Goal: Use online tool/utility: Utilize a website feature to perform a specific function

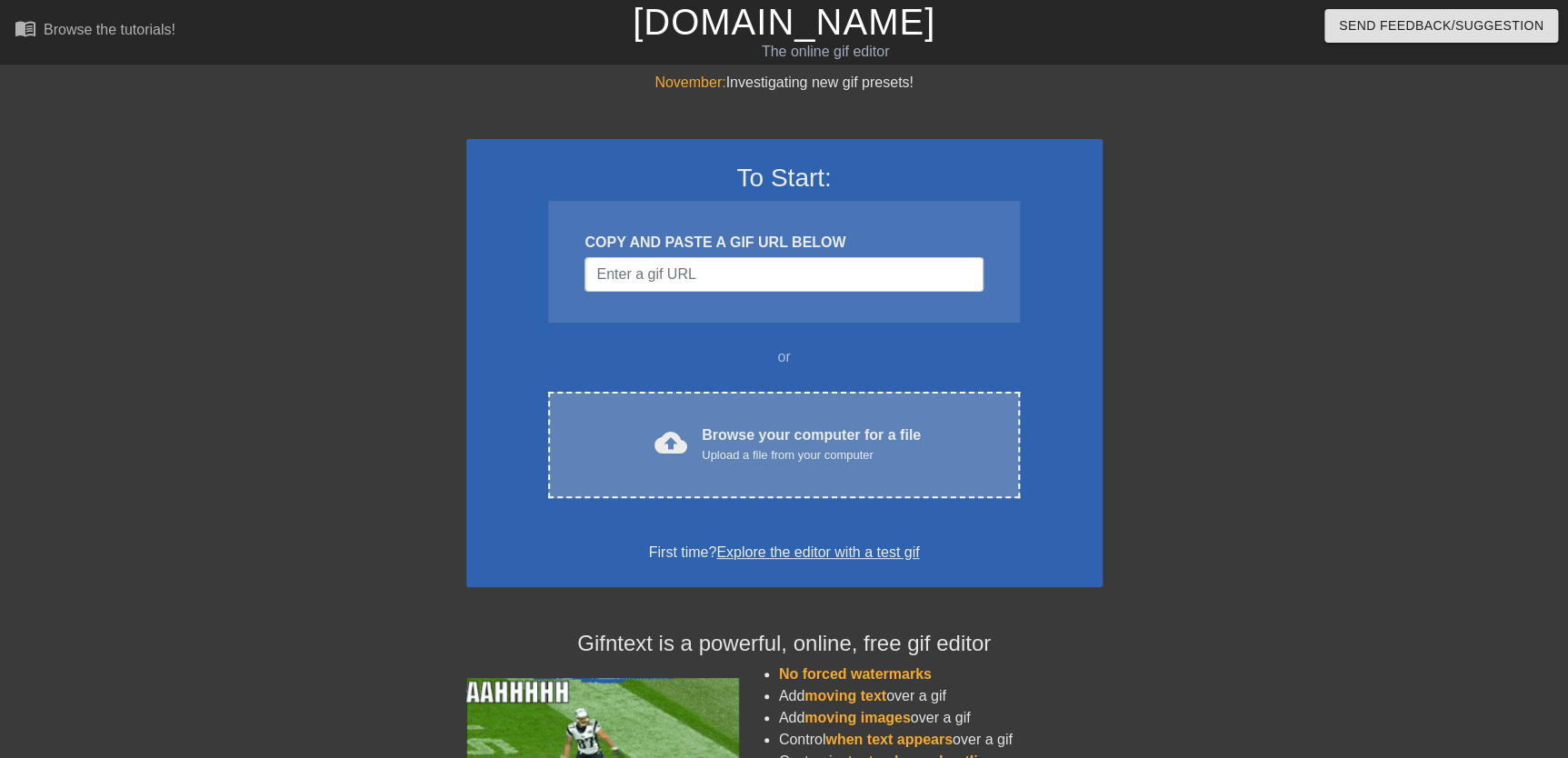
click at [743, 421] on div "cloud_upload Browse your computer for a file Upload a file from your computer C…" at bounding box center [784, 445] width 470 height 106
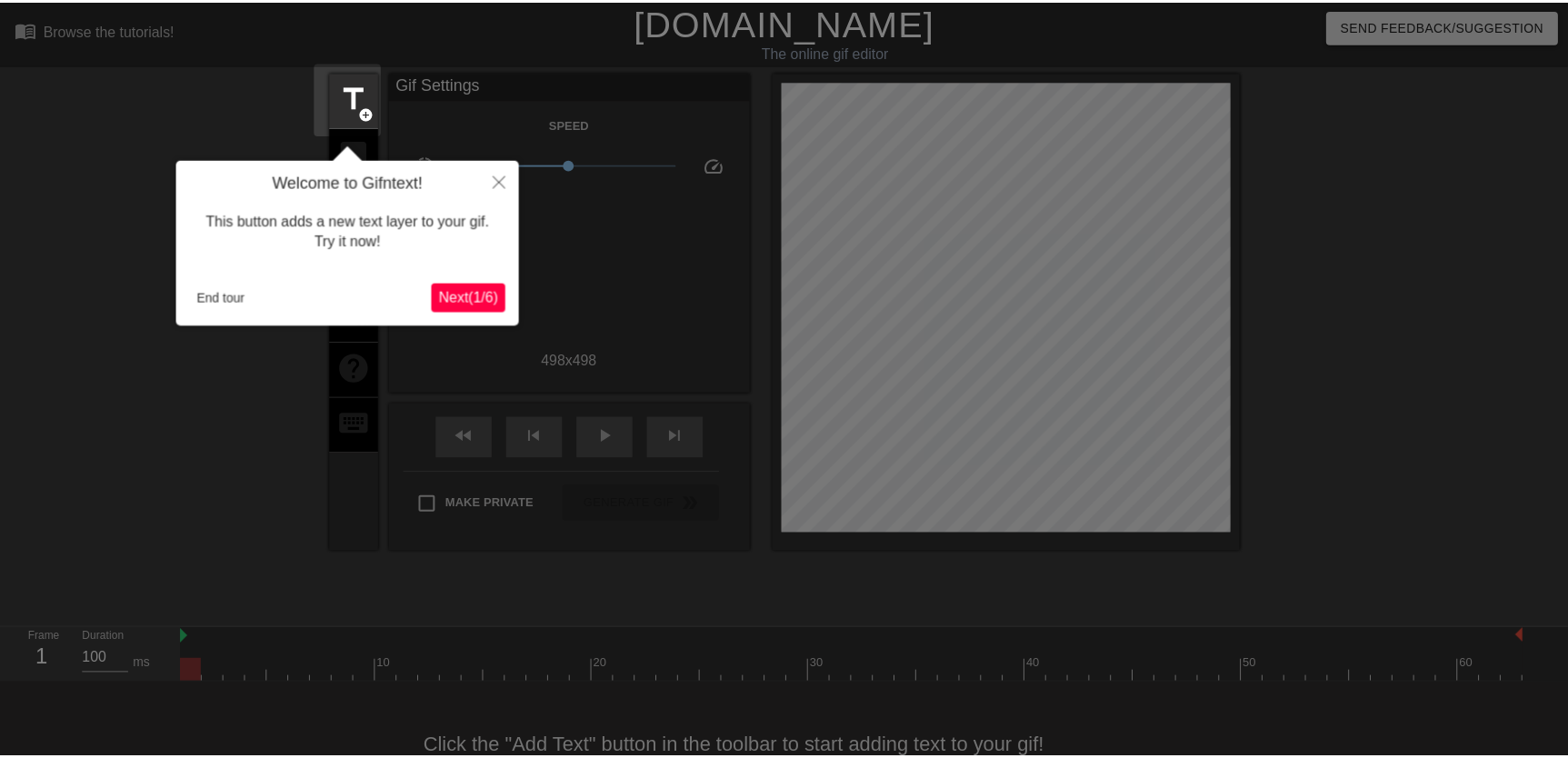
scroll to position [45, 0]
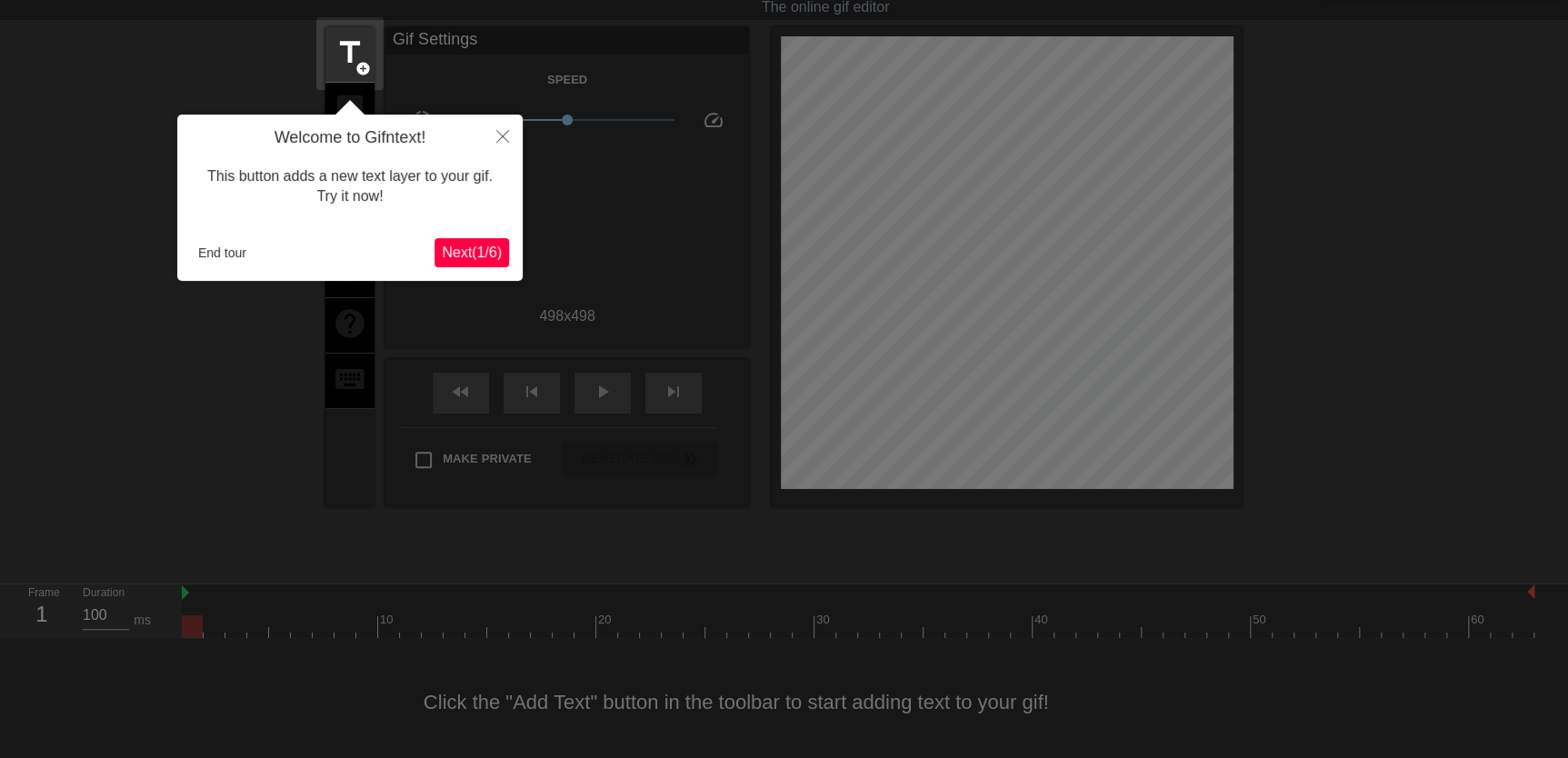
click at [442, 252] on span "Next ( 1 / 6 )" at bounding box center [471, 252] width 60 height 15
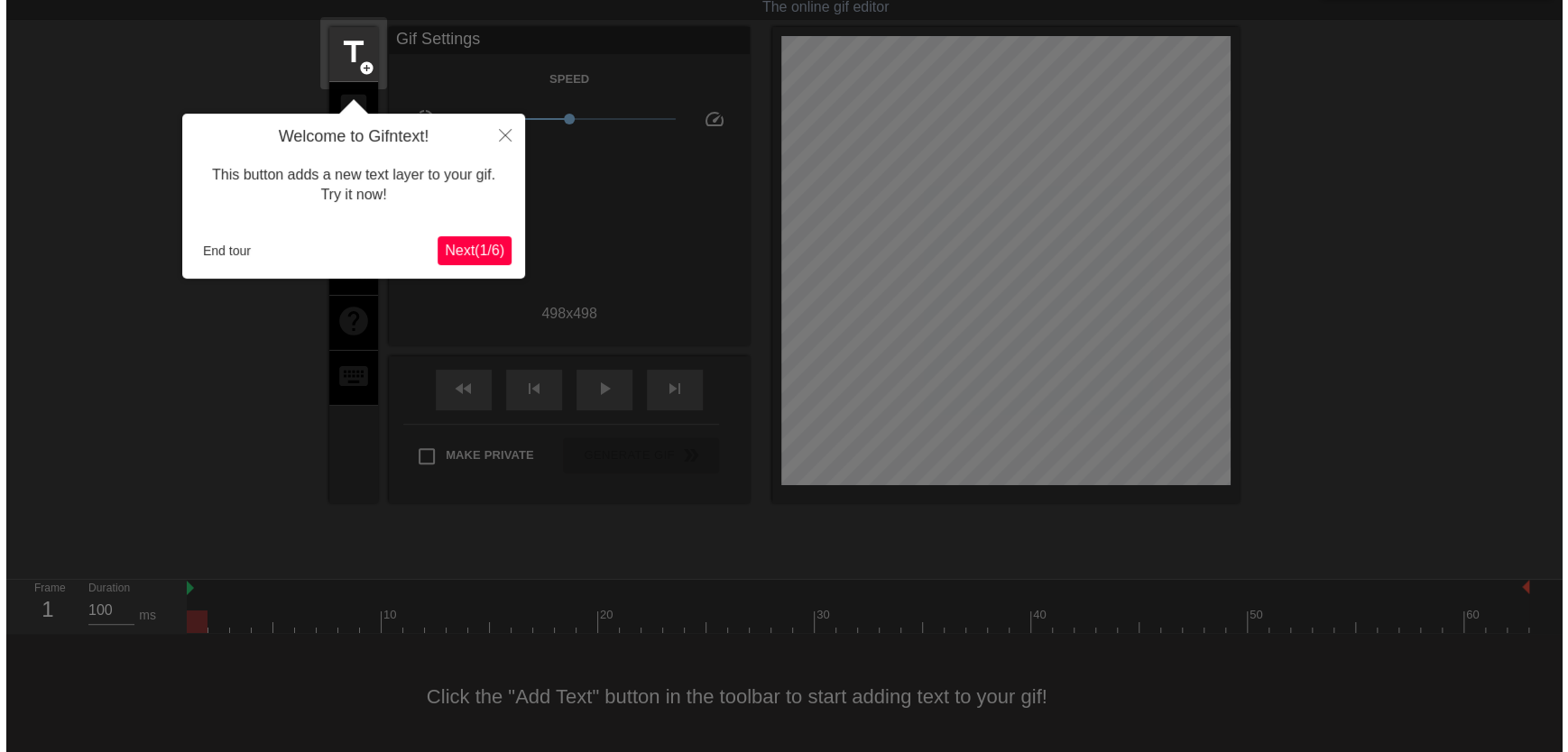
scroll to position [0, 0]
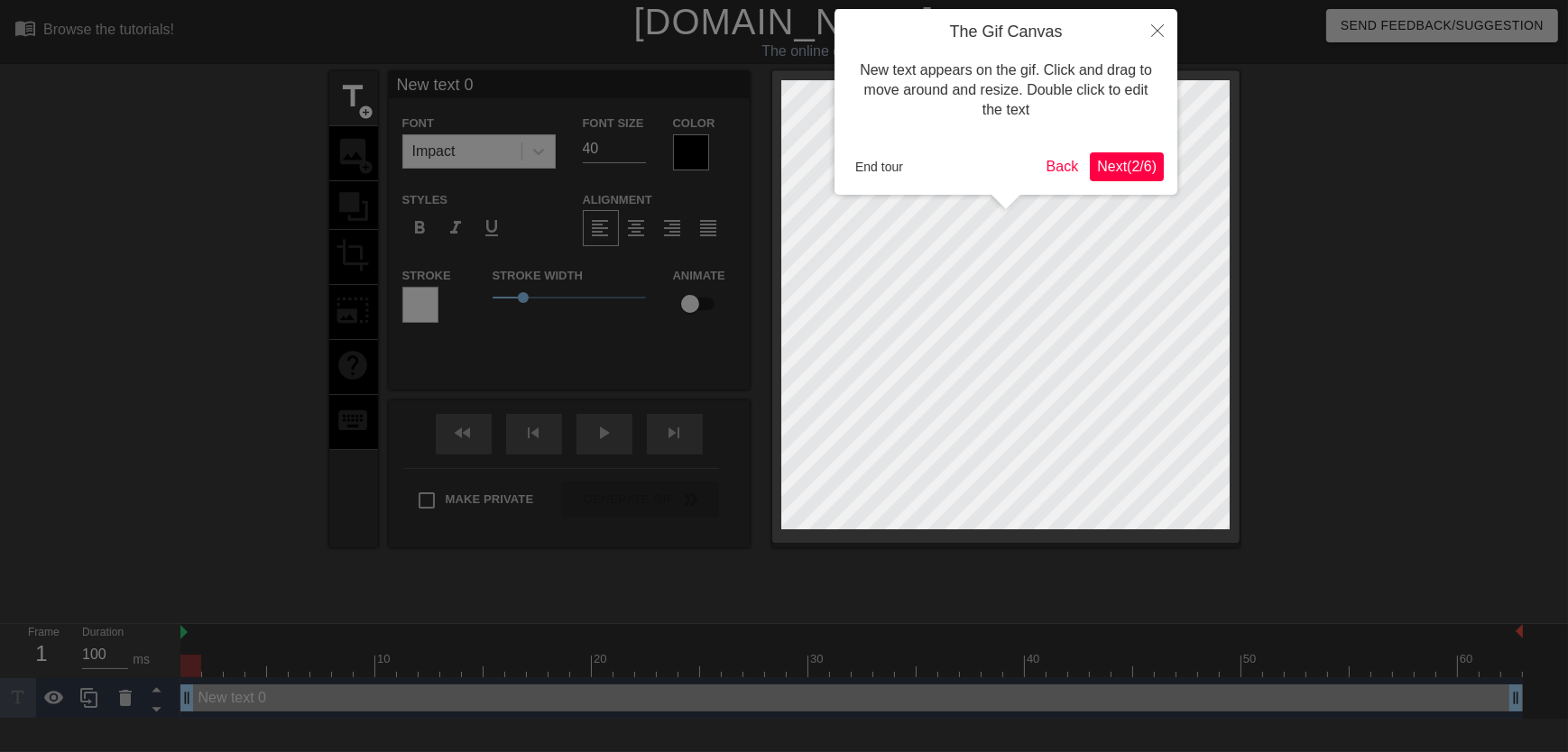
click at [1127, 176] on button "Next ( 2 / 6 )" at bounding box center [1127, 167] width 74 height 29
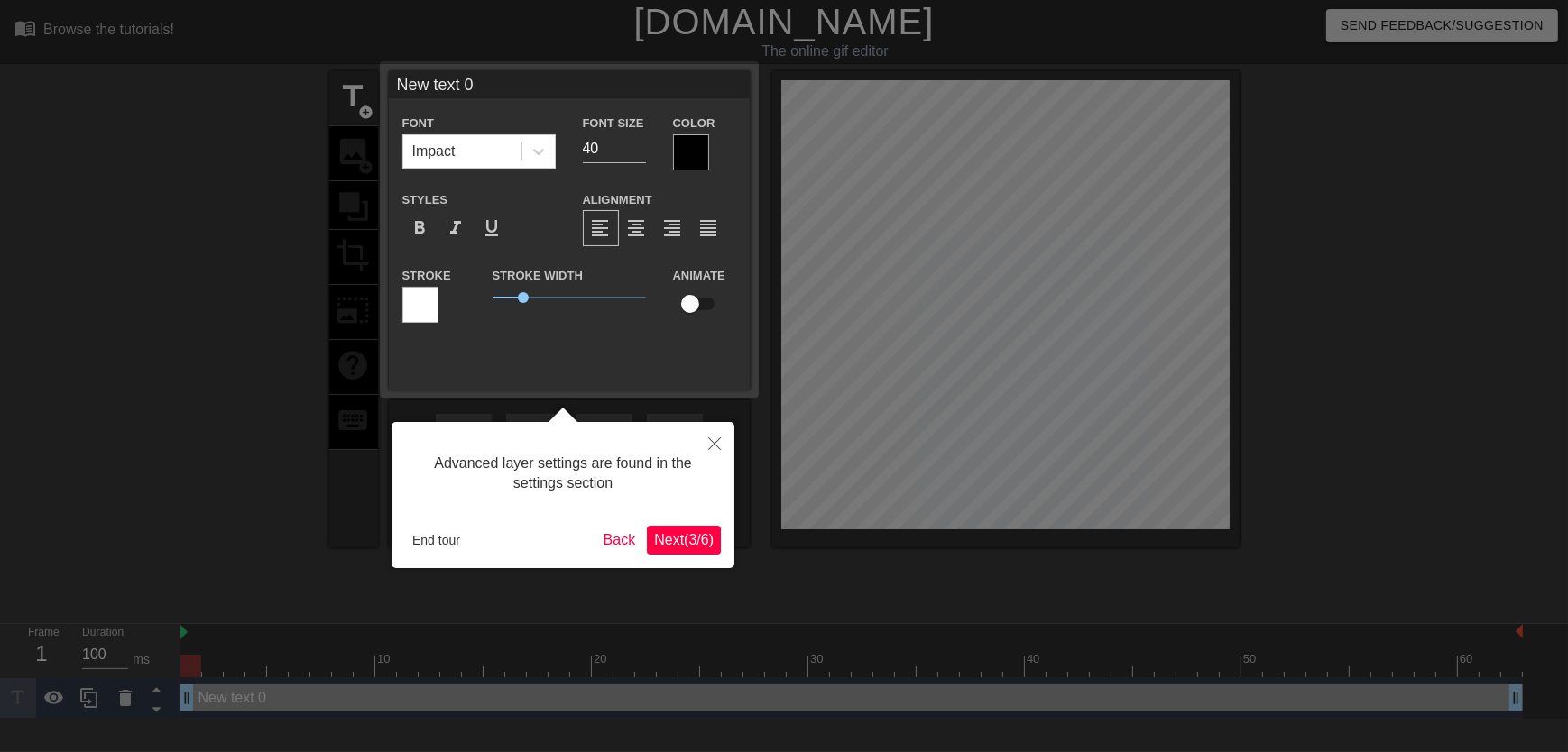
click at [707, 535] on span "Next ( 3 / 6 )" at bounding box center [683, 539] width 59 height 15
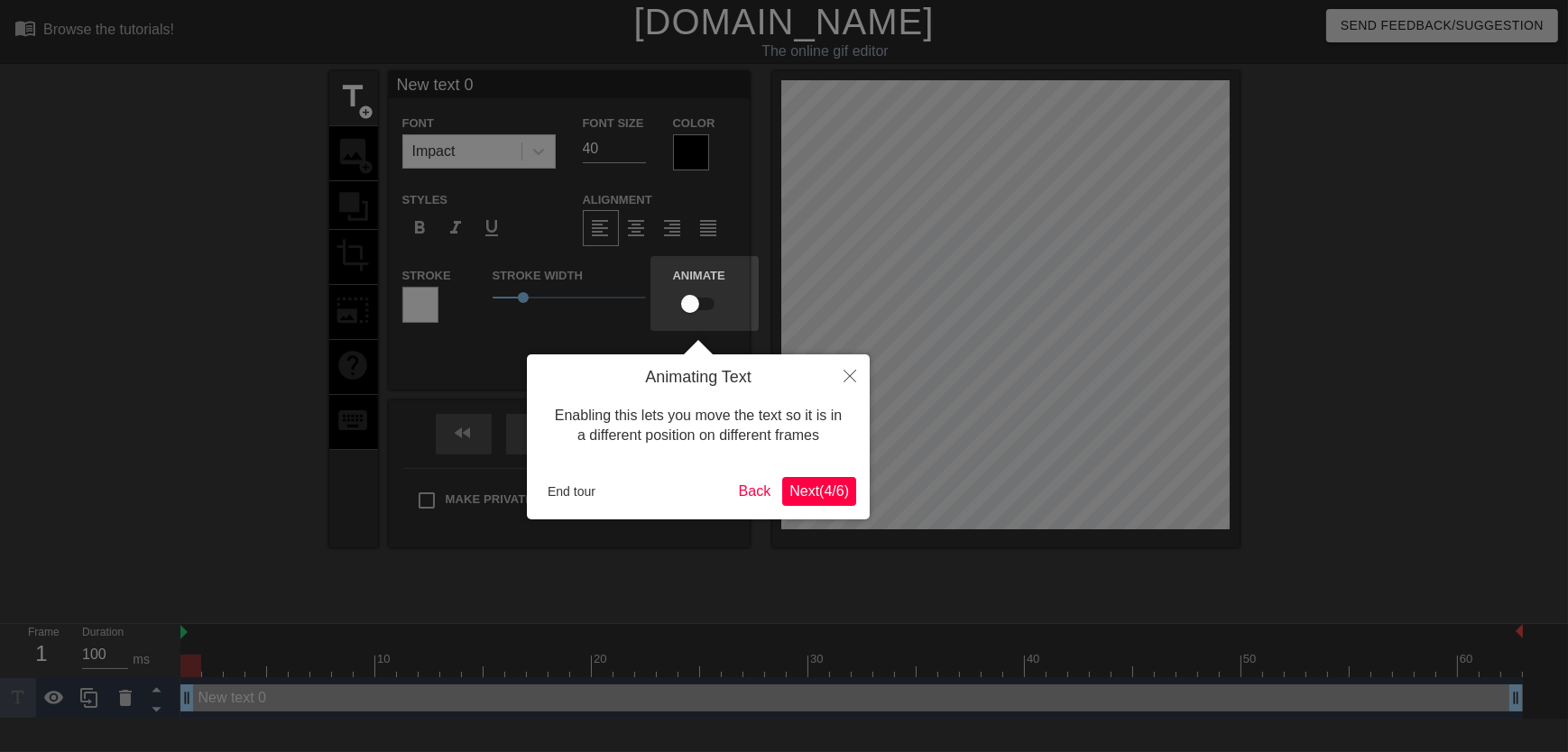
click at [790, 488] on span "Next ( 4 / 6 )" at bounding box center [819, 491] width 59 height 15
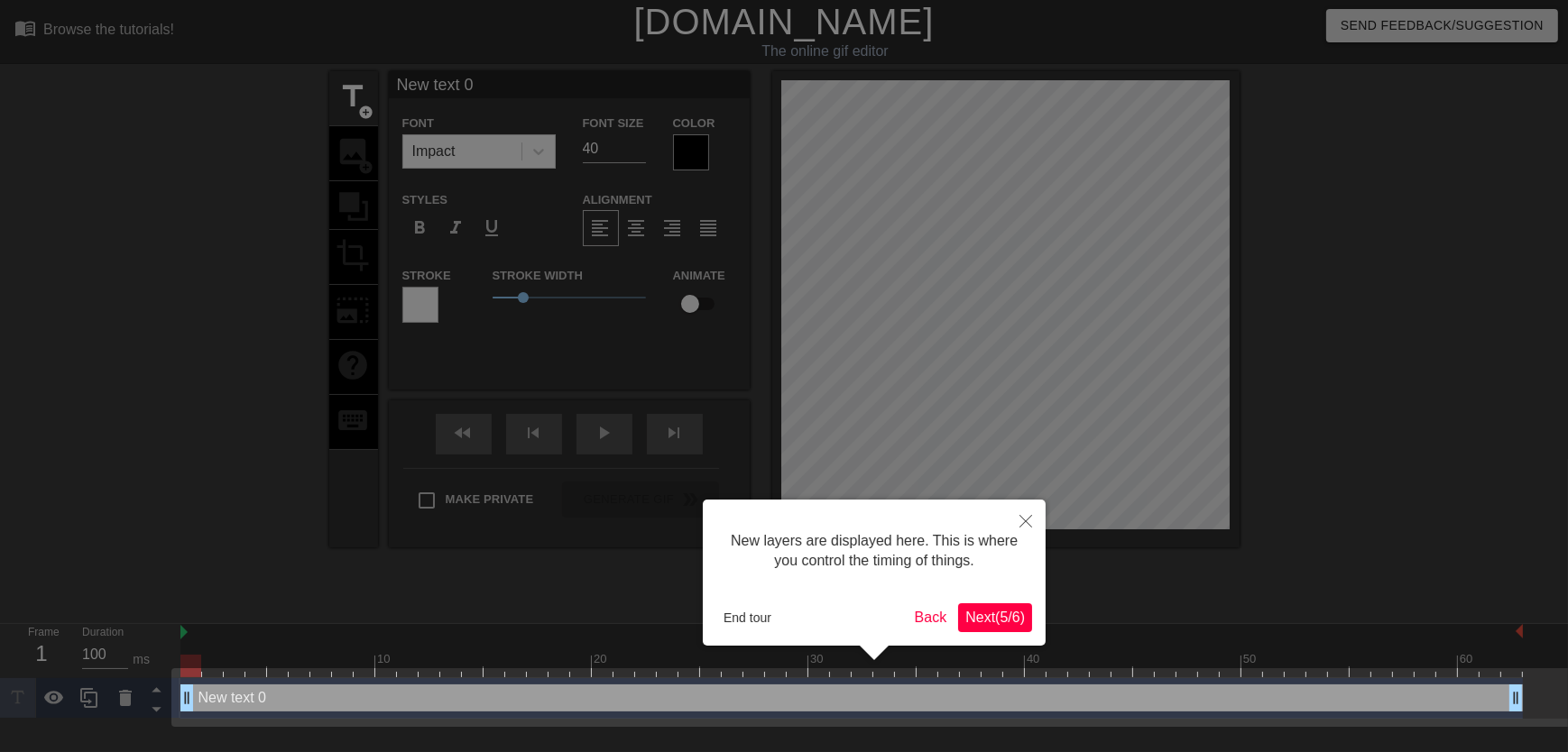
click at [993, 617] on span "Next ( 5 / 6 )" at bounding box center [994, 617] width 59 height 15
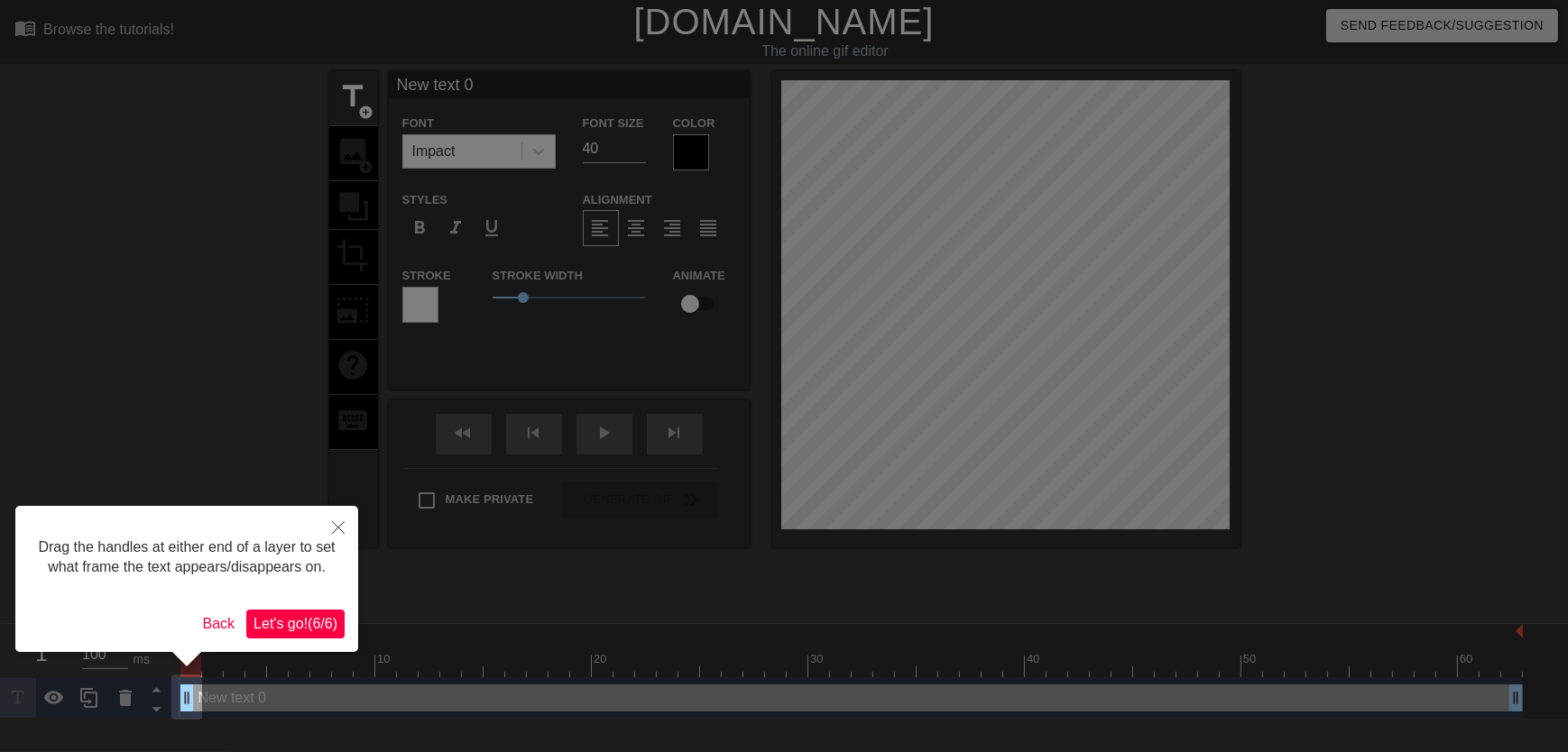
click at [280, 630] on span "Let's go! ( 6 / 6 )" at bounding box center [295, 624] width 84 height 15
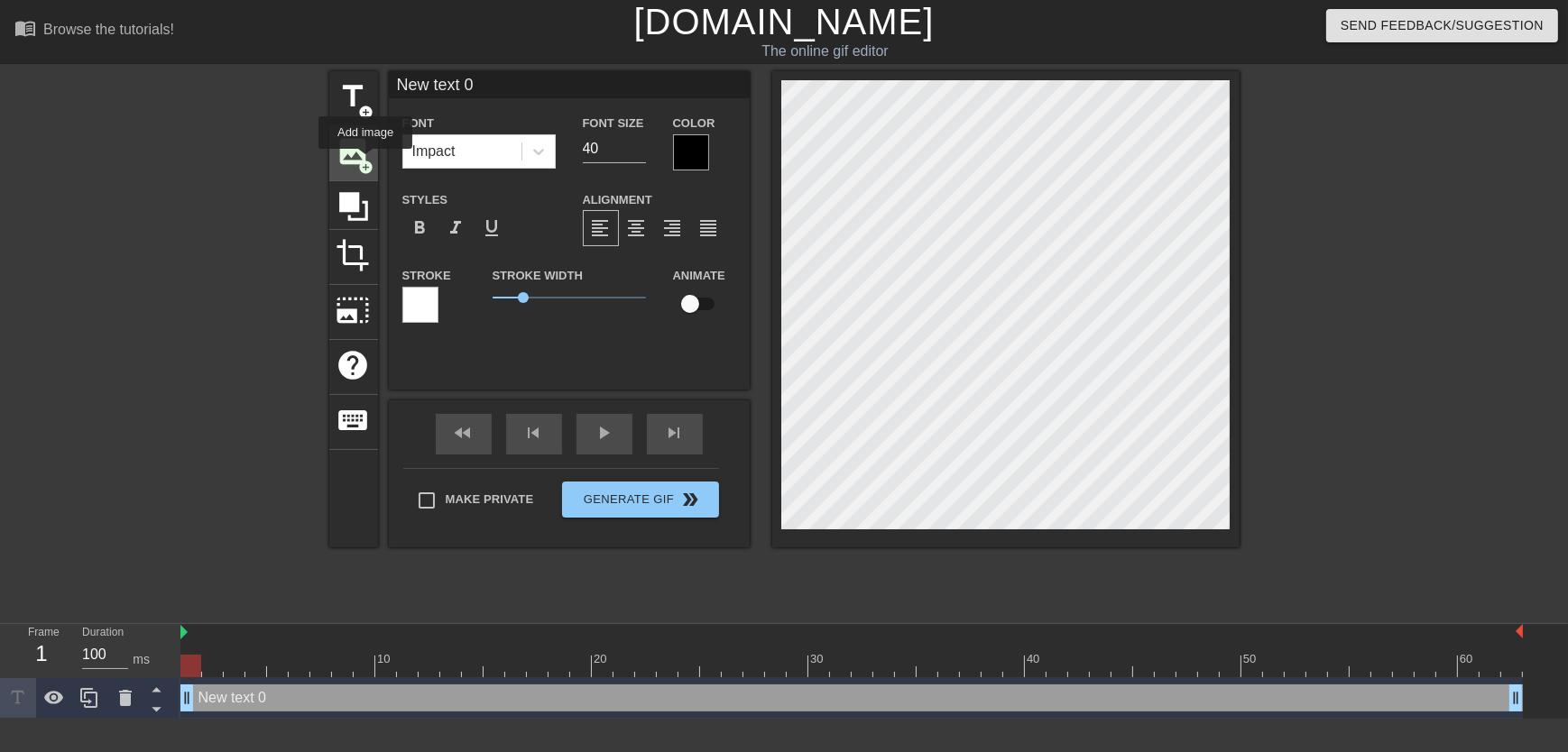
click at [365, 162] on span "add_circle" at bounding box center [366, 168] width 15 height 15
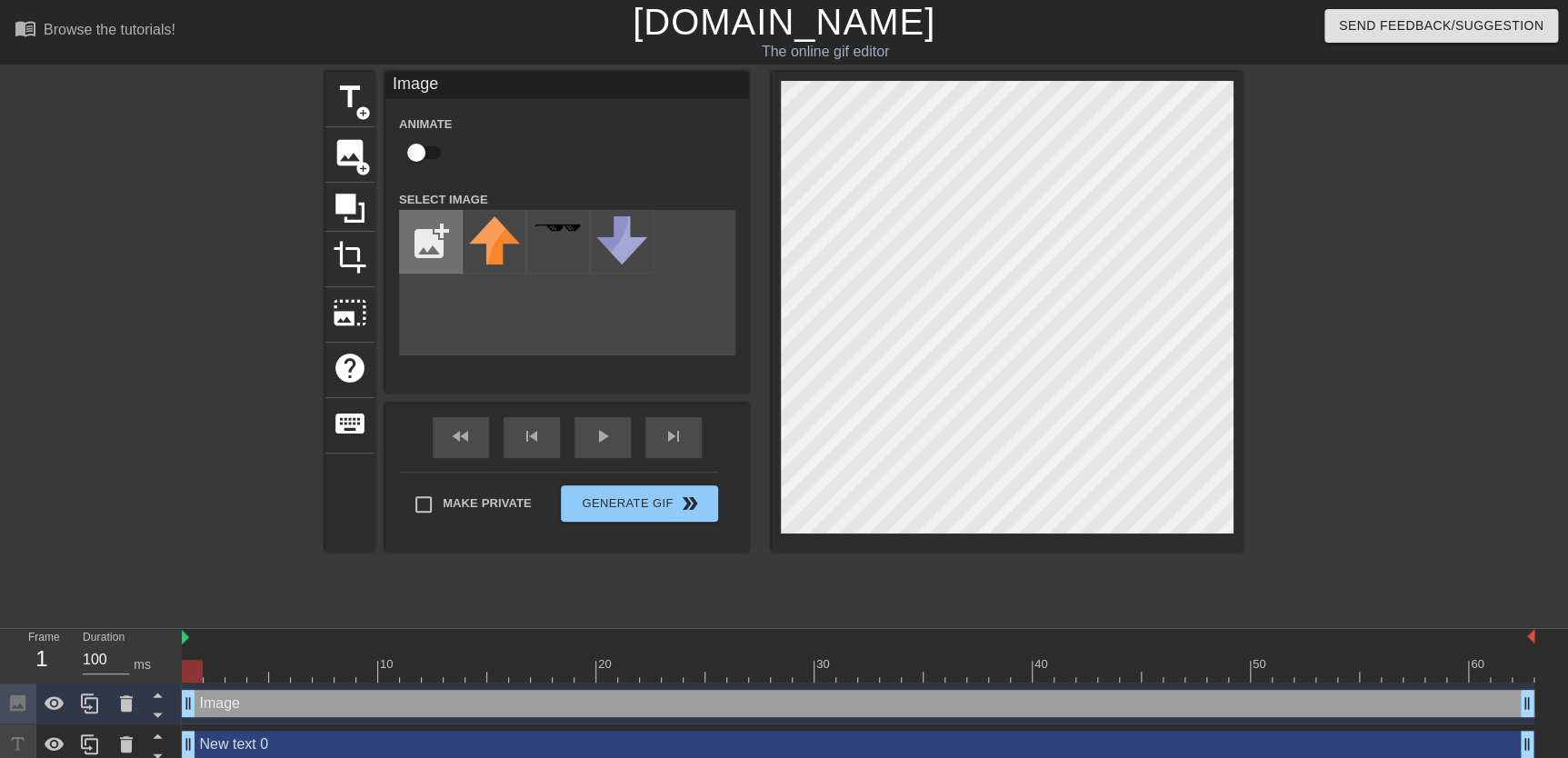
click at [435, 230] on input "file" at bounding box center [431, 241] width 62 height 62
type input "C:\fakepath\flamingtext_com-1969415433.png"
click at [487, 236] on img at bounding box center [495, 228] width 51 height 23
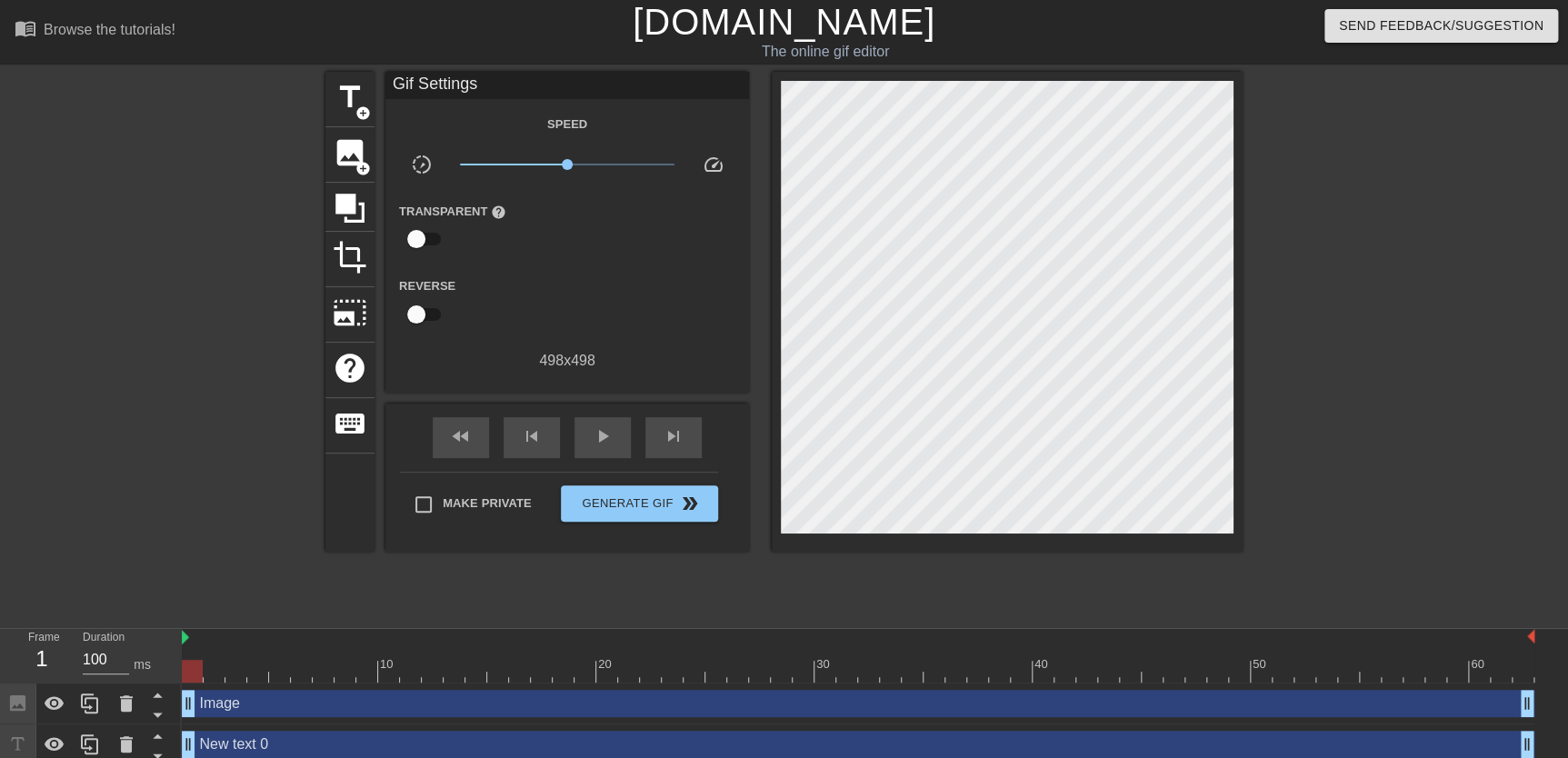
click at [212, 573] on div at bounding box center [168, 344] width 273 height 545
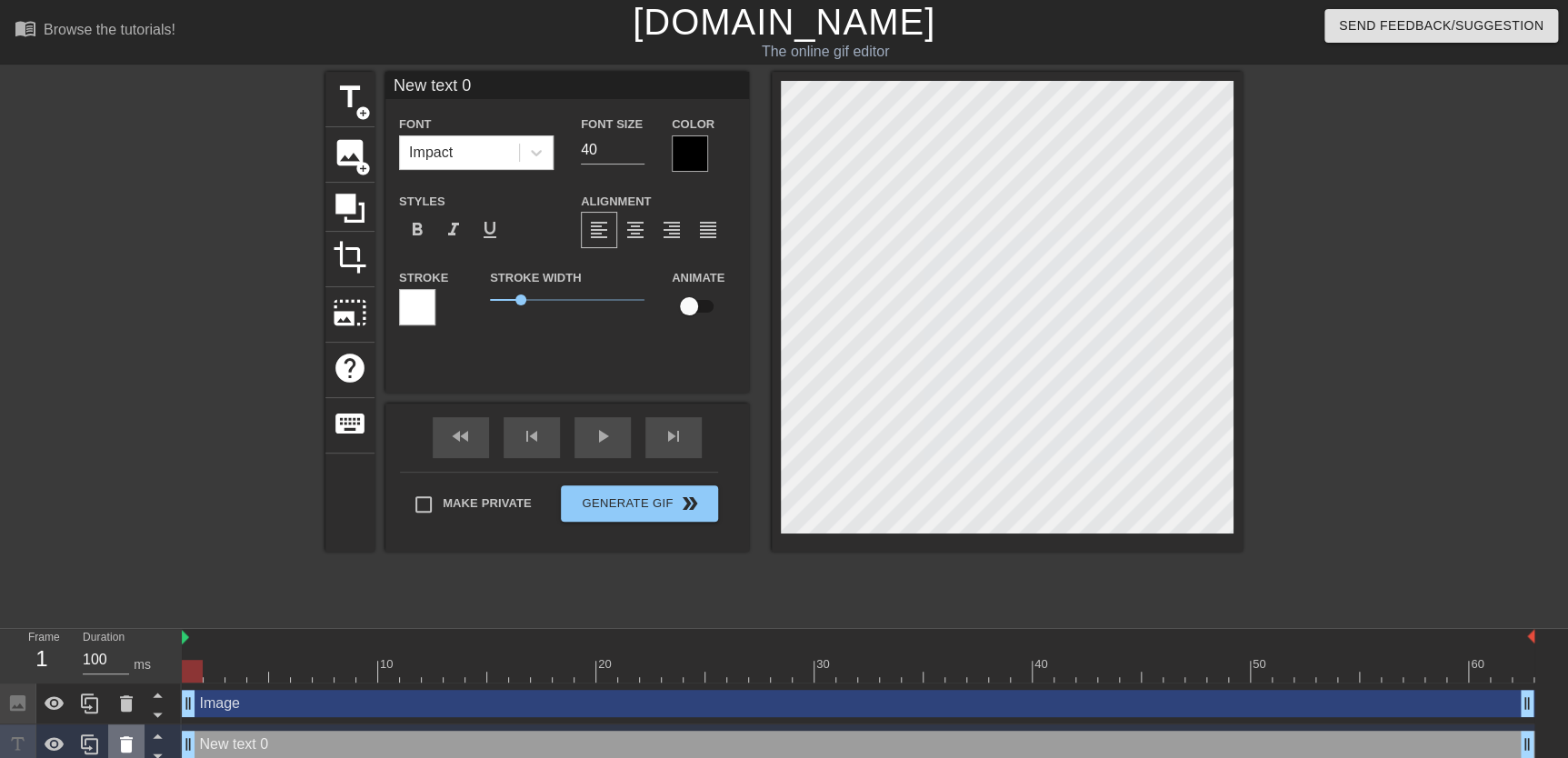
click at [124, 743] on icon at bounding box center [126, 744] width 12 height 16
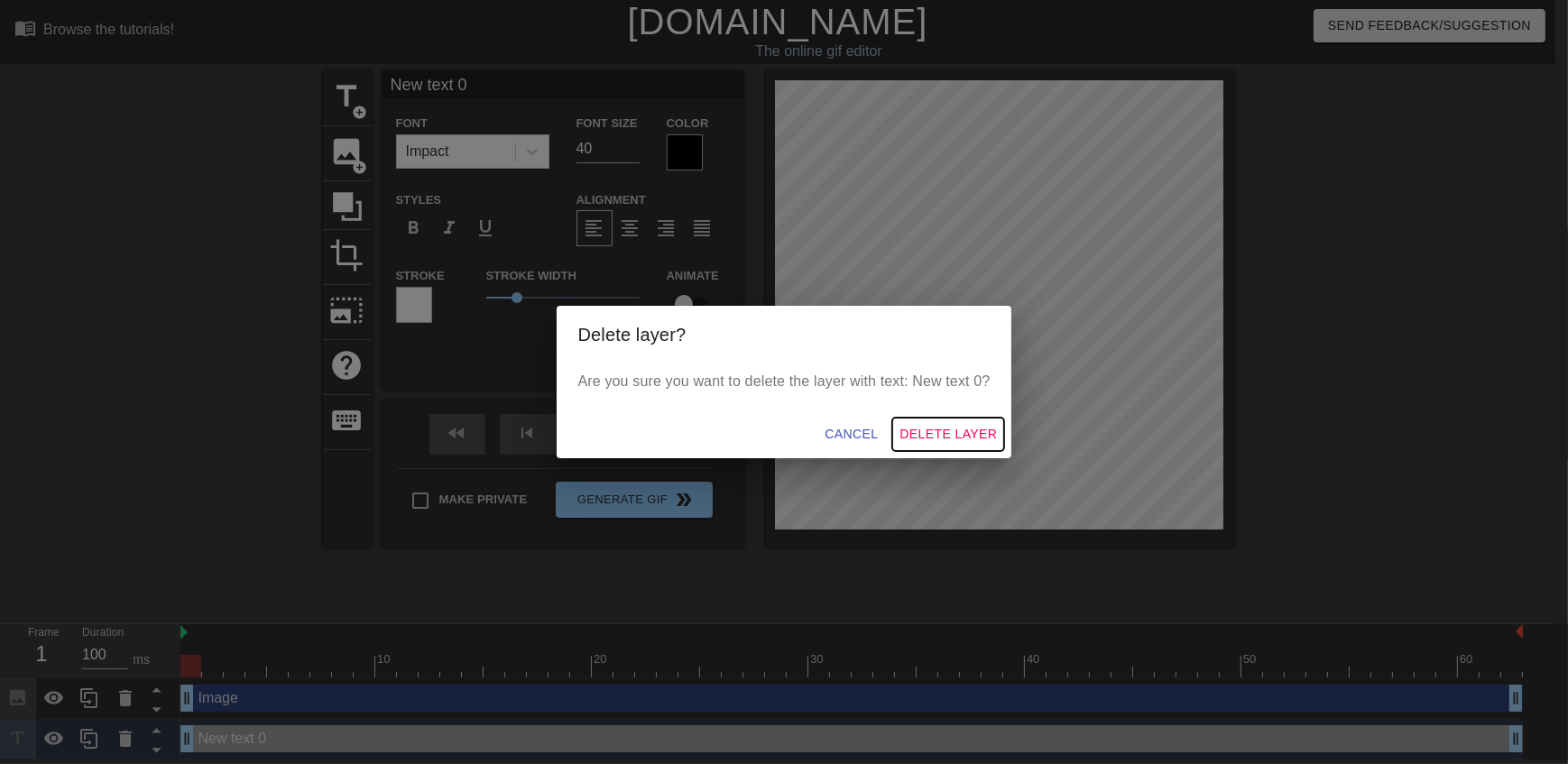
click at [958, 422] on span "Delete Layer" at bounding box center [949, 434] width 98 height 23
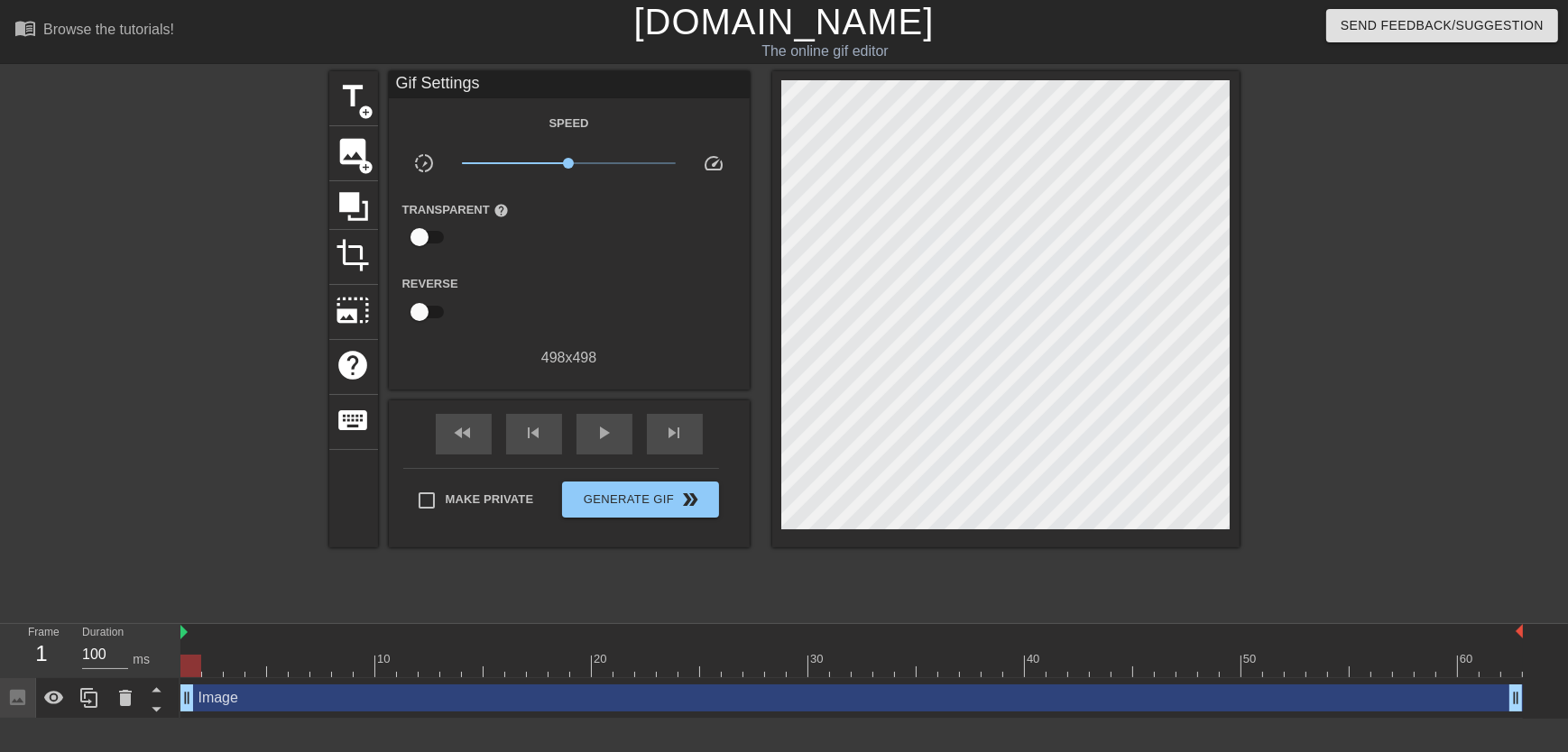
click at [1333, 304] on div at bounding box center [1397, 342] width 271 height 541
click at [610, 436] on span "play_arrow" at bounding box center [604, 433] width 22 height 22
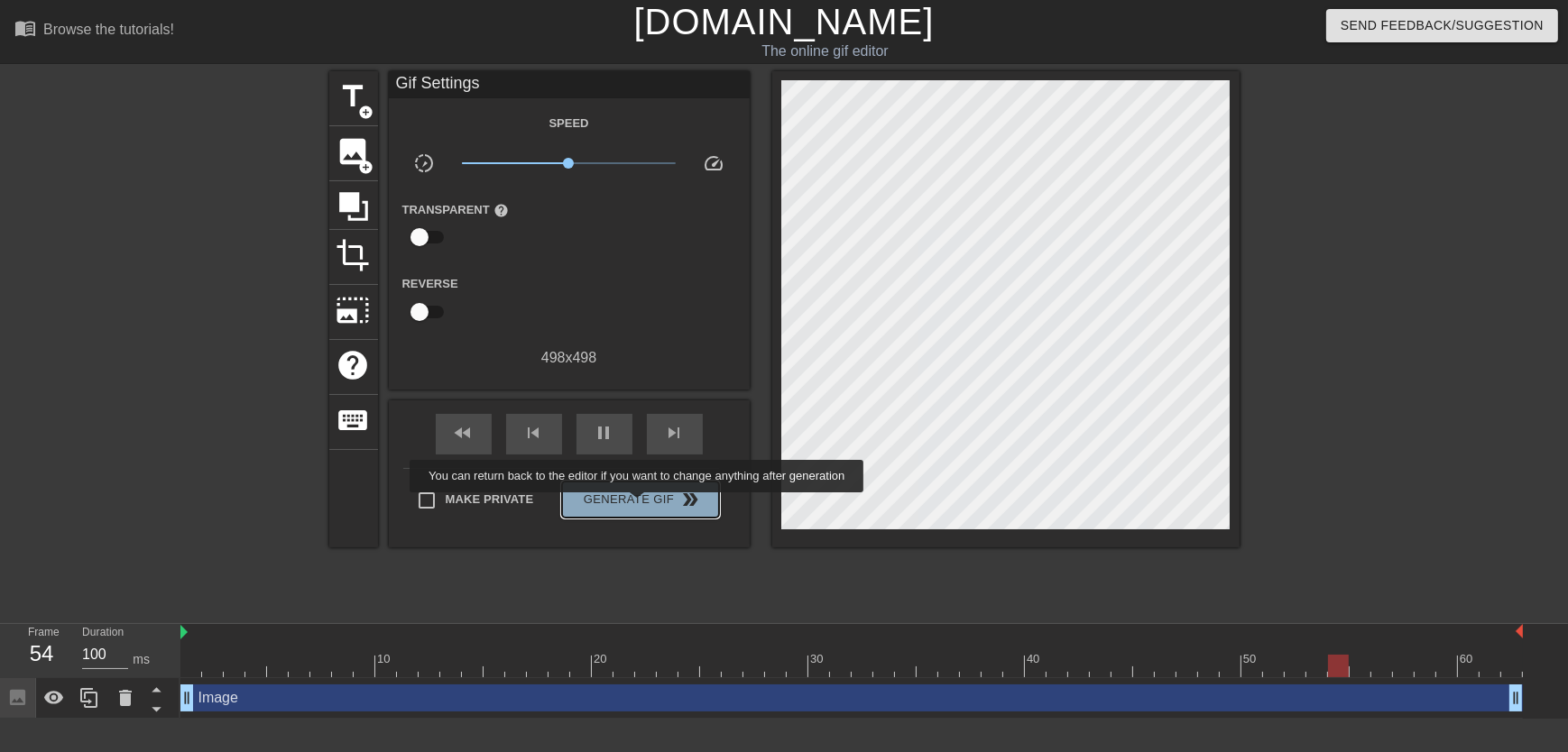
click at [639, 505] on span "Generate Gif double_arrow" at bounding box center [640, 499] width 141 height 22
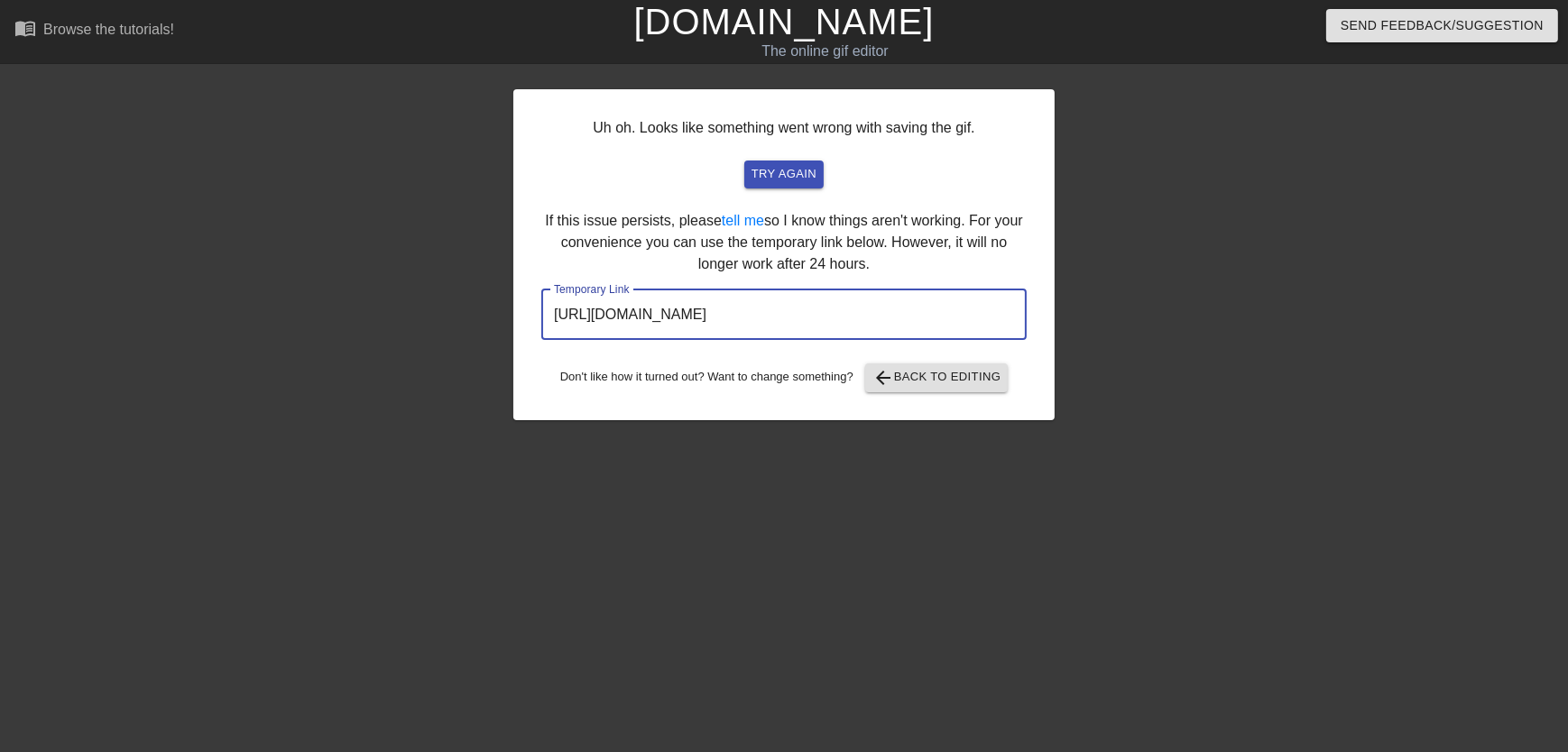
click at [910, 314] on input "[URL][DOMAIN_NAME]" at bounding box center [784, 315] width 486 height 51
